Goal: Transaction & Acquisition: Purchase product/service

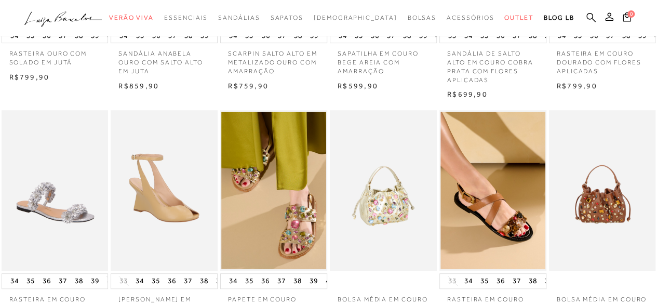
scroll to position [312, 0]
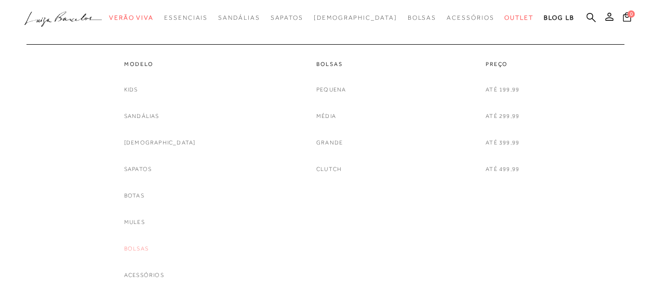
click at [149, 248] on link "Bolsas" at bounding box center [136, 248] width 24 height 11
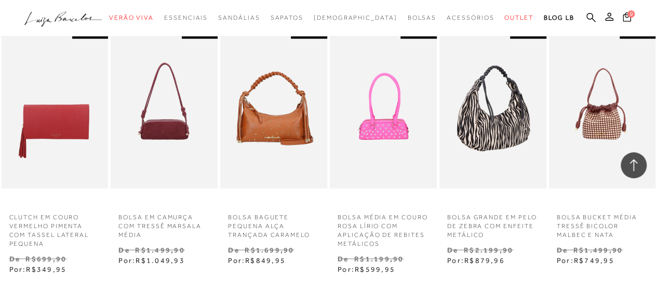
scroll to position [987, 0]
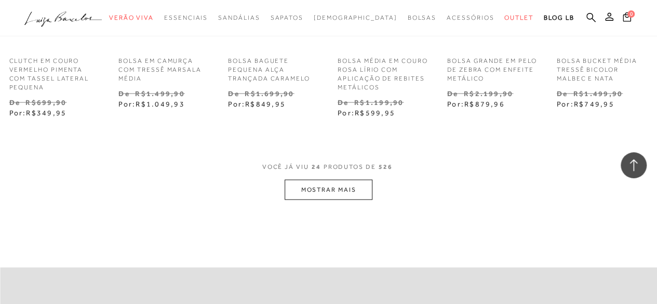
click at [325, 187] on button "MOSTRAR MAIS" at bounding box center [328, 190] width 87 height 20
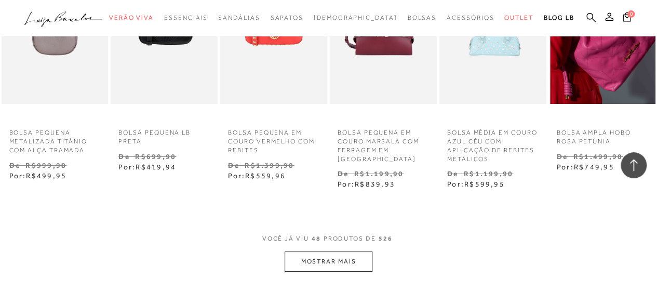
scroll to position [2079, 0]
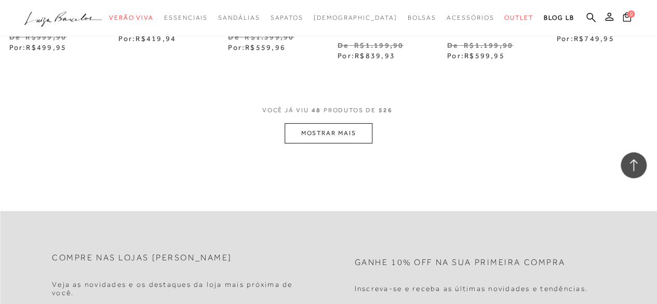
click at [352, 135] on button "MOSTRAR MAIS" at bounding box center [328, 133] width 87 height 20
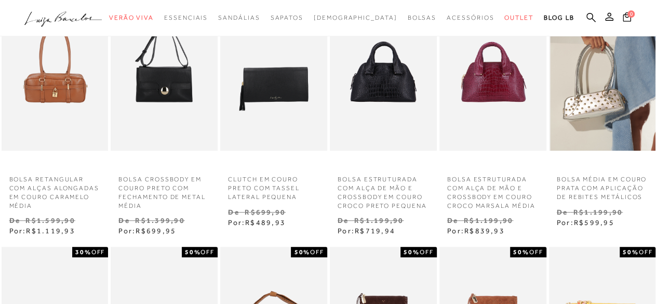
scroll to position [0, 0]
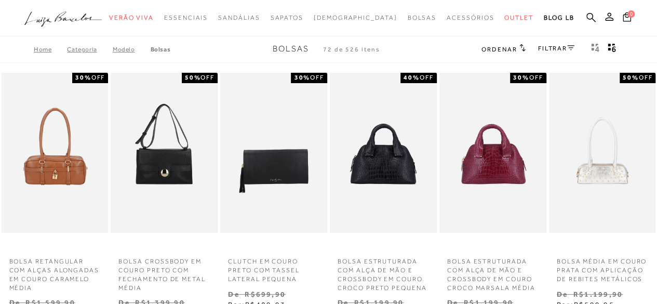
click at [550, 45] on link "FILTRAR" at bounding box center [556, 48] width 36 height 7
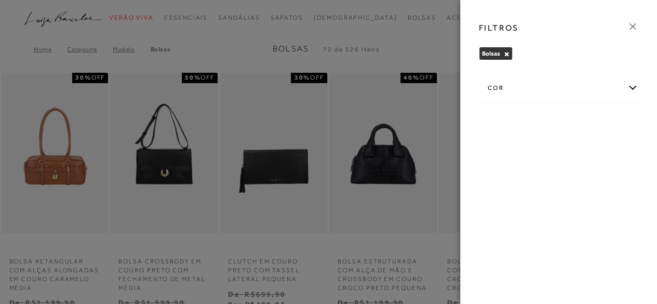
click at [633, 87] on div "cor" at bounding box center [559, 88] width 159 height 28
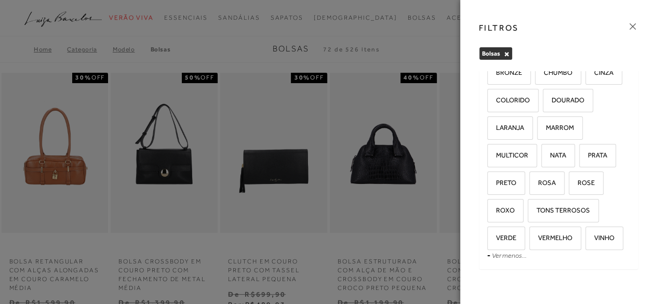
scroll to position [143, 0]
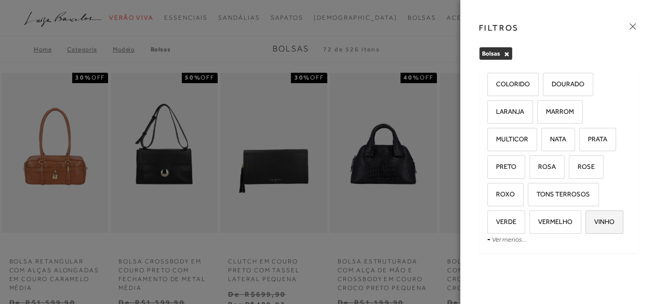
click at [587, 224] on span "VINHO" at bounding box center [601, 222] width 28 height 8
click at [584, 224] on input "VINHO" at bounding box center [589, 223] width 10 height 10
click at [586, 226] on label "VINHO" at bounding box center [604, 222] width 37 height 22
click at [584, 226] on input "VINHO" at bounding box center [589, 223] width 10 height 10
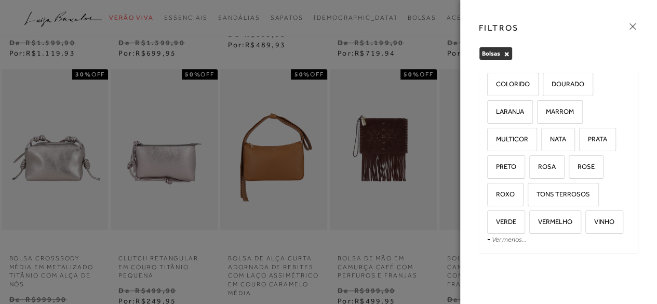
scroll to position [143, 0]
click at [636, 24] on icon at bounding box center [632, 26] width 11 height 11
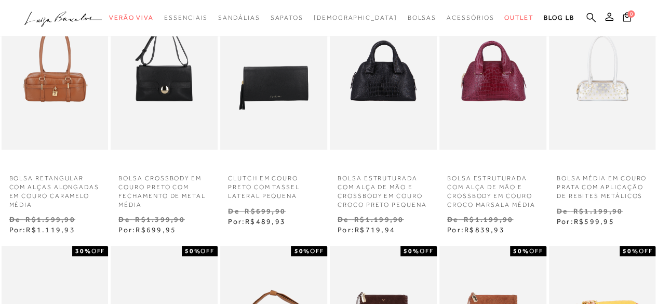
scroll to position [0, 0]
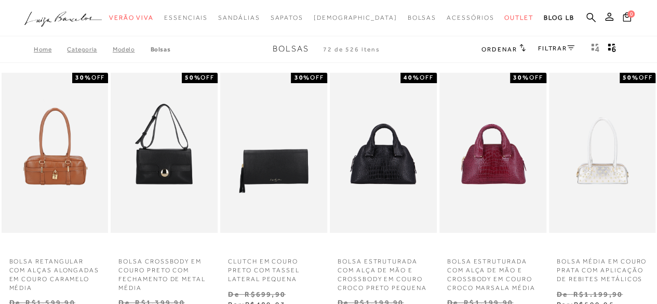
click at [558, 45] on link "FILTRAR" at bounding box center [556, 48] width 36 height 7
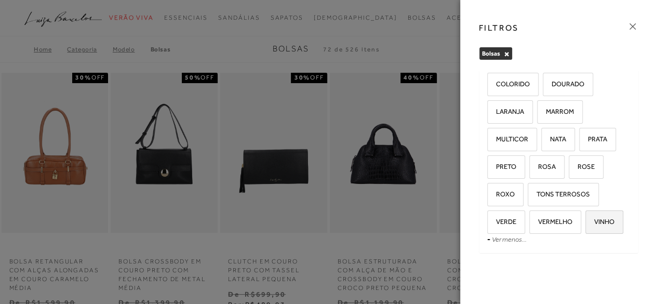
click at [587, 220] on span "VINHO" at bounding box center [601, 222] width 28 height 8
click at [584, 220] on input "VINHO" at bounding box center [589, 223] width 10 height 10
checkbox input "true"
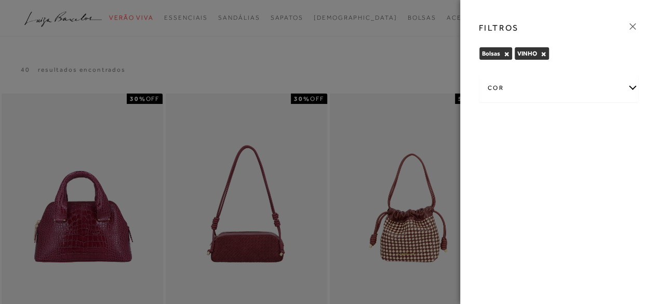
click at [632, 21] on icon at bounding box center [632, 26] width 11 height 11
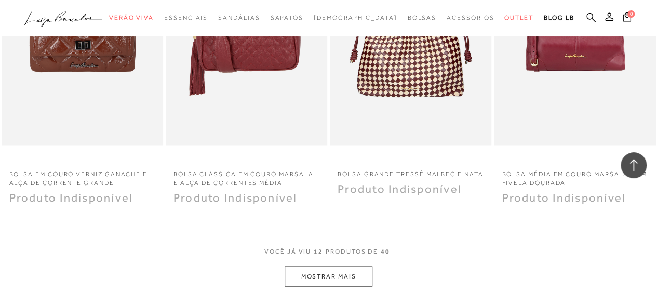
scroll to position [935, 0]
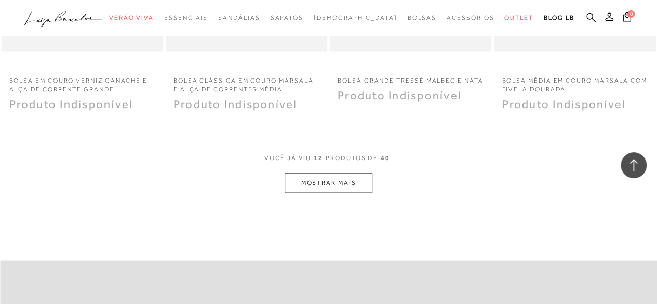
click at [326, 184] on button "MOSTRAR MAIS" at bounding box center [328, 183] width 87 height 20
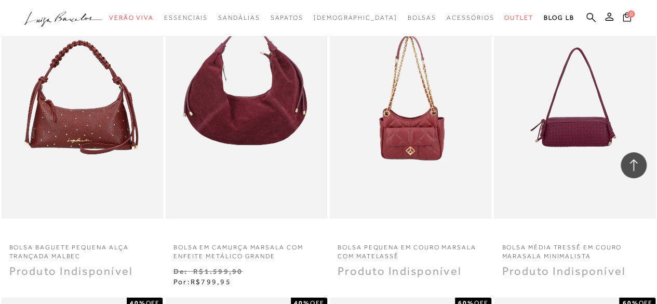
scroll to position [1057, 0]
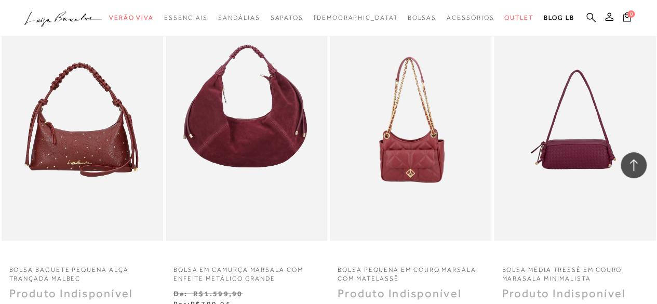
click at [231, 125] on img at bounding box center [247, 120] width 160 height 240
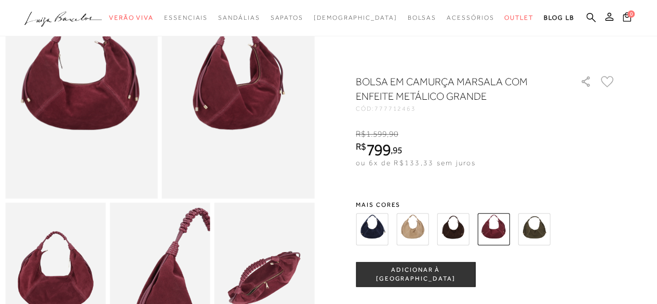
scroll to position [208, 0]
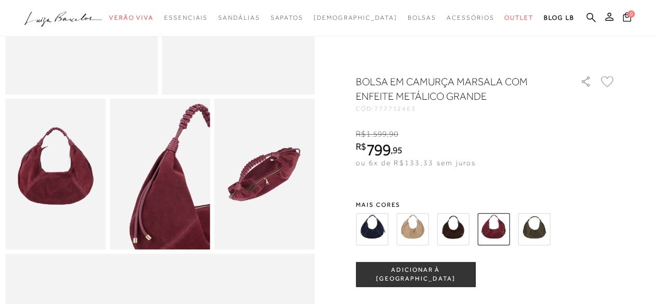
click at [153, 193] on img at bounding box center [160, 174] width 100 height 151
click at [296, 216] on img at bounding box center [264, 174] width 100 height 151
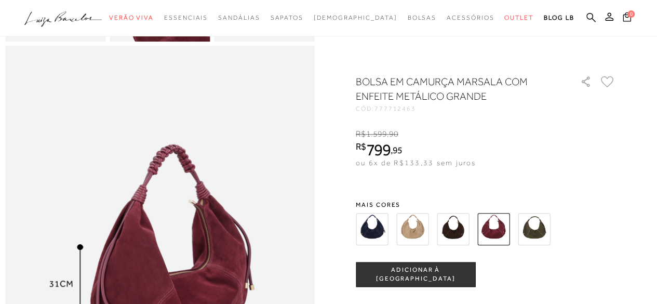
scroll to position [520, 0]
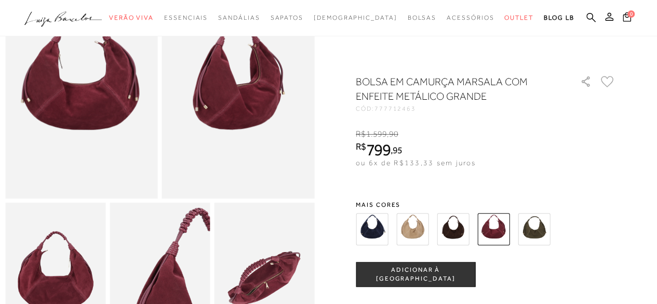
scroll to position [0, 0]
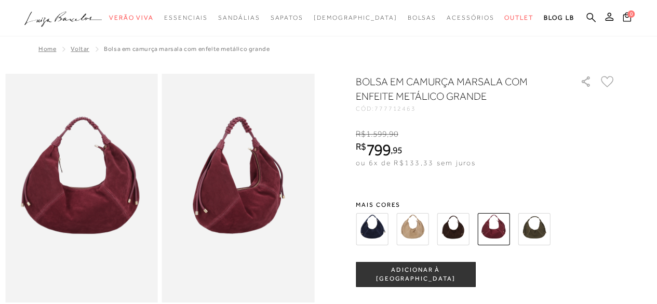
click at [614, 147] on div "R$ 1.599 , 90 R$ 799 , 95 ou 6x de R$133,33 sem juros De R$ 1.599,90 Por: R$ 79…" at bounding box center [486, 148] width 260 height 40
click at [403, 277] on span "ADICIONAR À [GEOGRAPHIC_DATA]" at bounding box center [415, 275] width 118 height 18
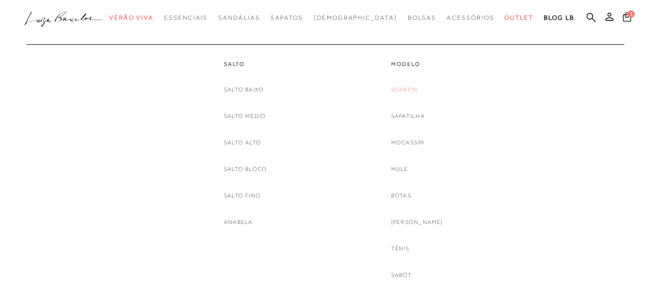
click at [413, 85] on link "Scarpin" at bounding box center [404, 89] width 27 height 11
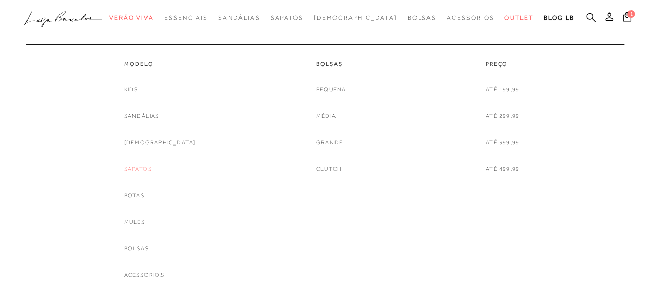
scroll to position [514, 0]
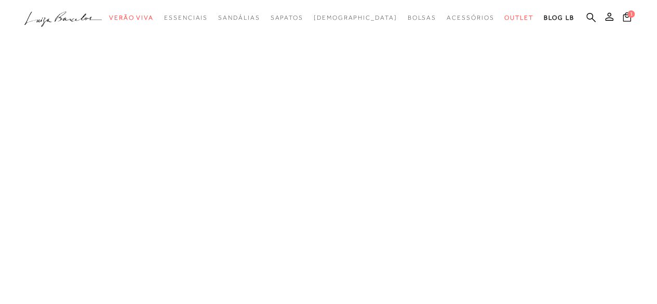
click at [0, 0] on link "Sapatos" at bounding box center [0, 0] width 0 height 0
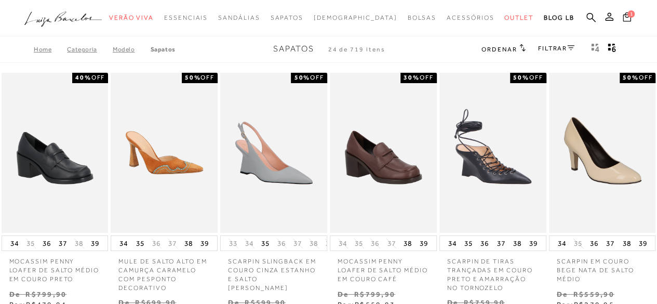
click at [629, 11] on span "1" at bounding box center [631, 13] width 7 height 7
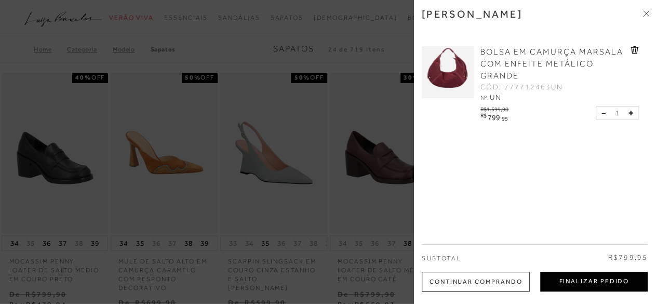
click at [591, 279] on button "Finalizar Pedido" at bounding box center [594, 282] width 108 height 20
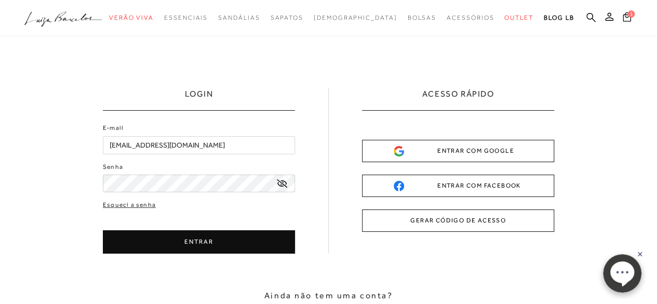
click at [199, 239] on button "ENTRAR" at bounding box center [199, 241] width 192 height 23
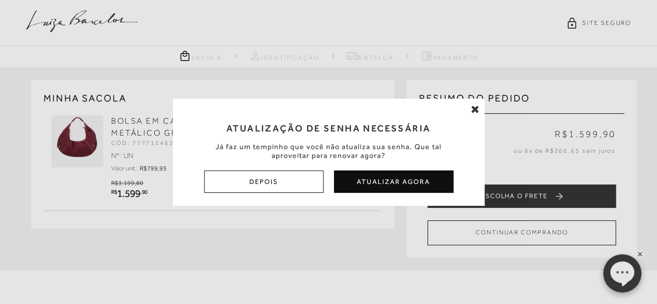
click at [279, 179] on button "Depois" at bounding box center [264, 181] width 120 height 22
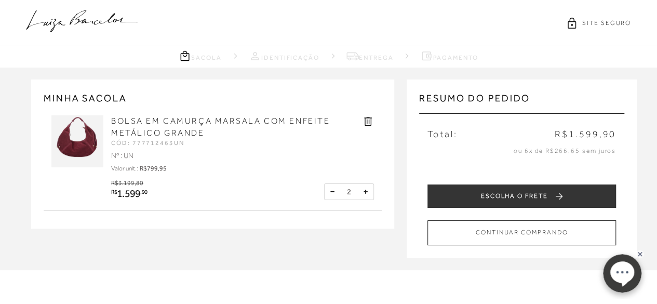
click at [334, 189] on button at bounding box center [332, 192] width 10 height 10
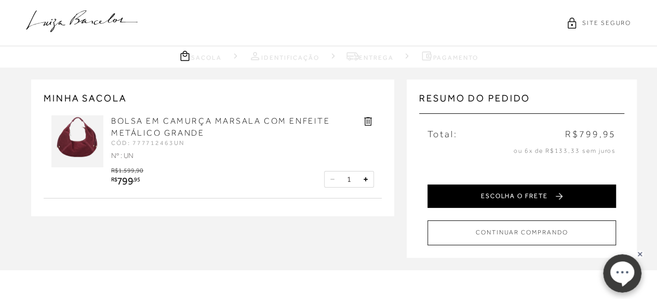
click at [522, 194] on button "ESCOLHA O FRETE" at bounding box center [522, 195] width 189 height 23
